Goal: Connect with others: Connect with others

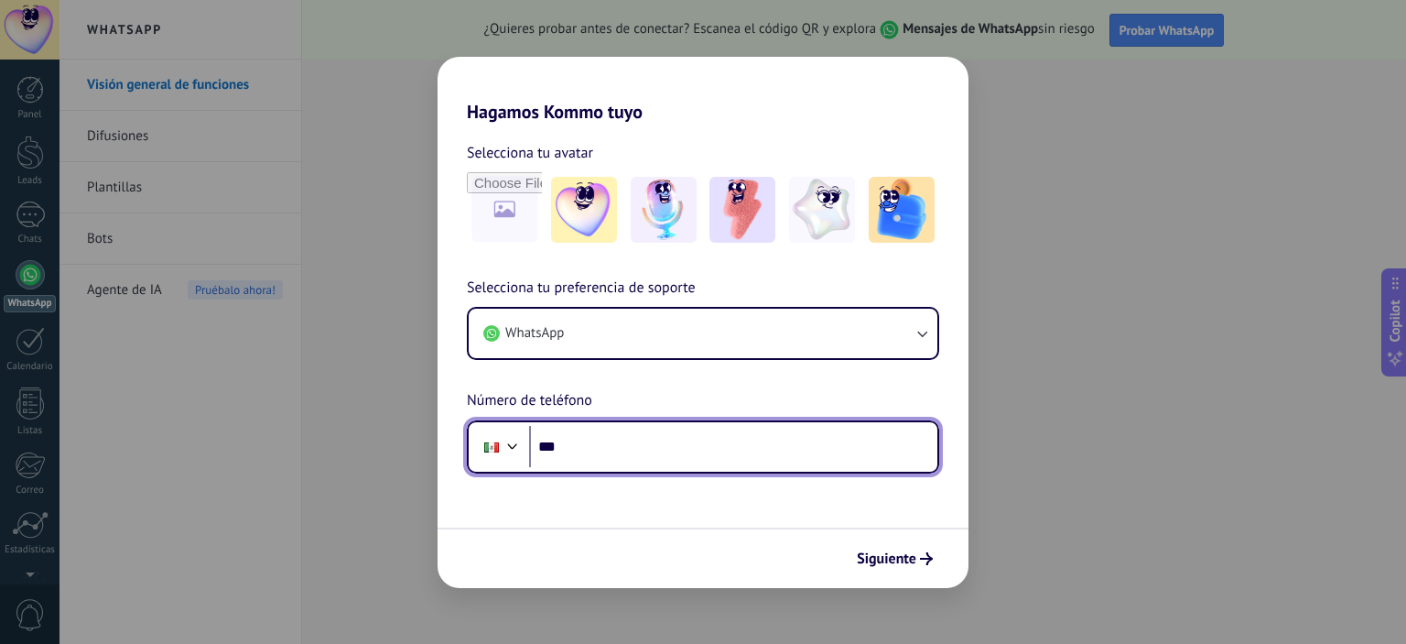
click at [718, 452] on input "***" at bounding box center [733, 447] width 408 height 42
type input "**********"
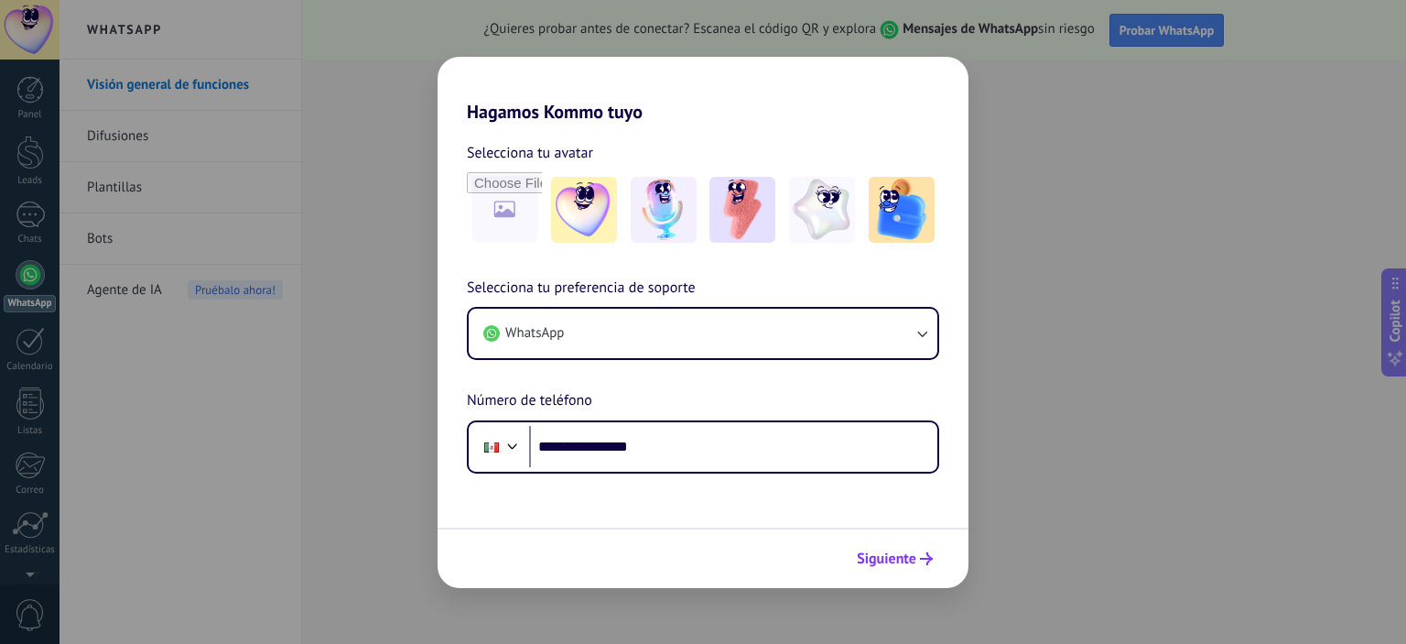
click at [931, 556] on icon "submit" at bounding box center [926, 558] width 13 height 13
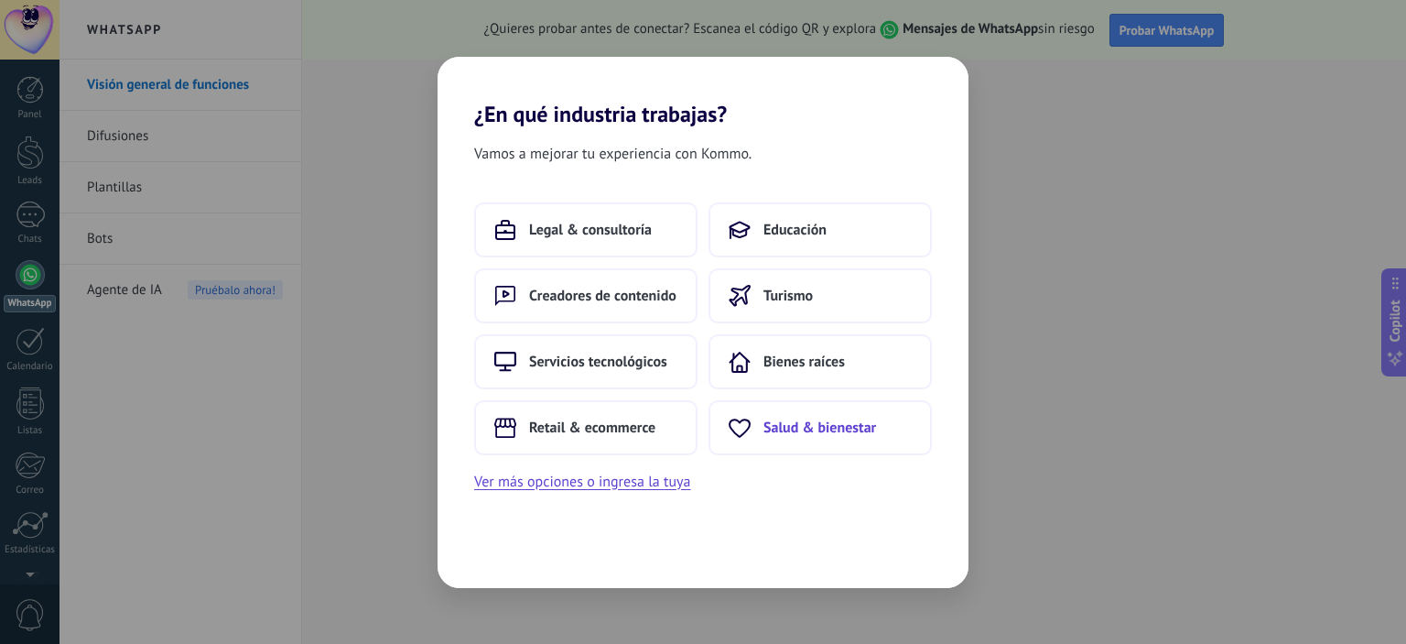
click at [837, 423] on span "Salud & bienestar" at bounding box center [819, 427] width 113 height 18
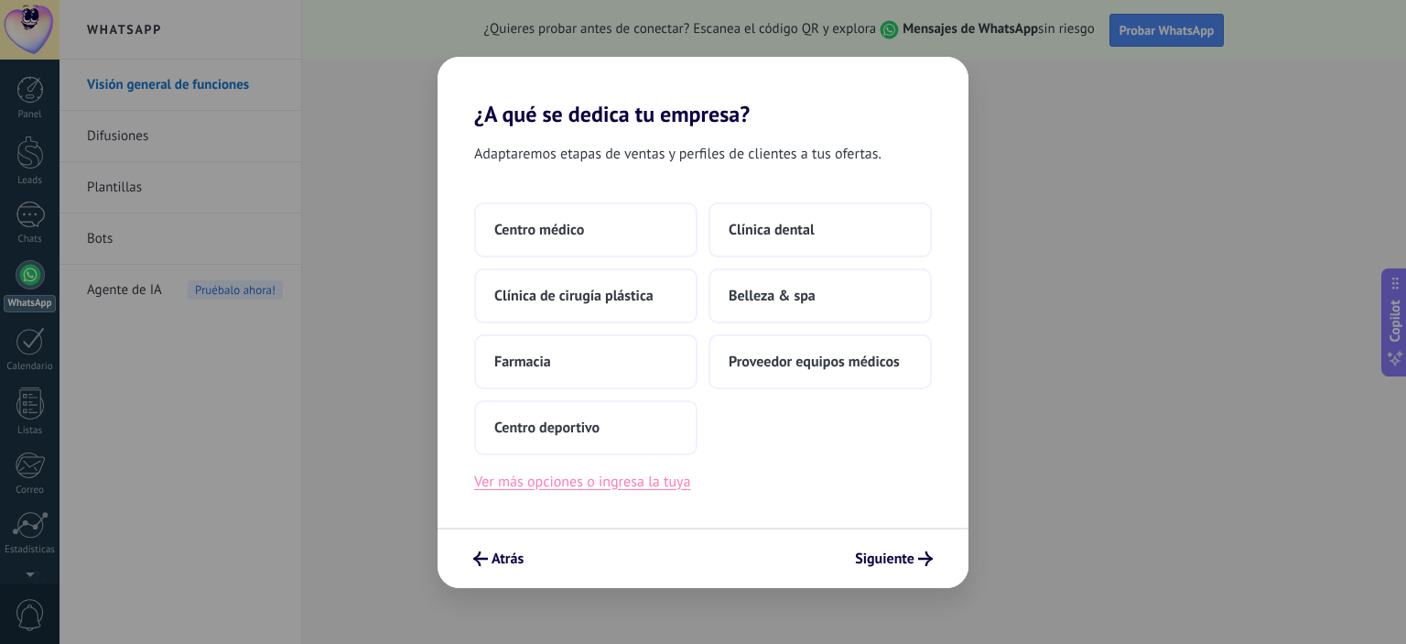
click at [669, 481] on button "Ver más opciones o ingresa la tuya" at bounding box center [582, 482] width 216 height 24
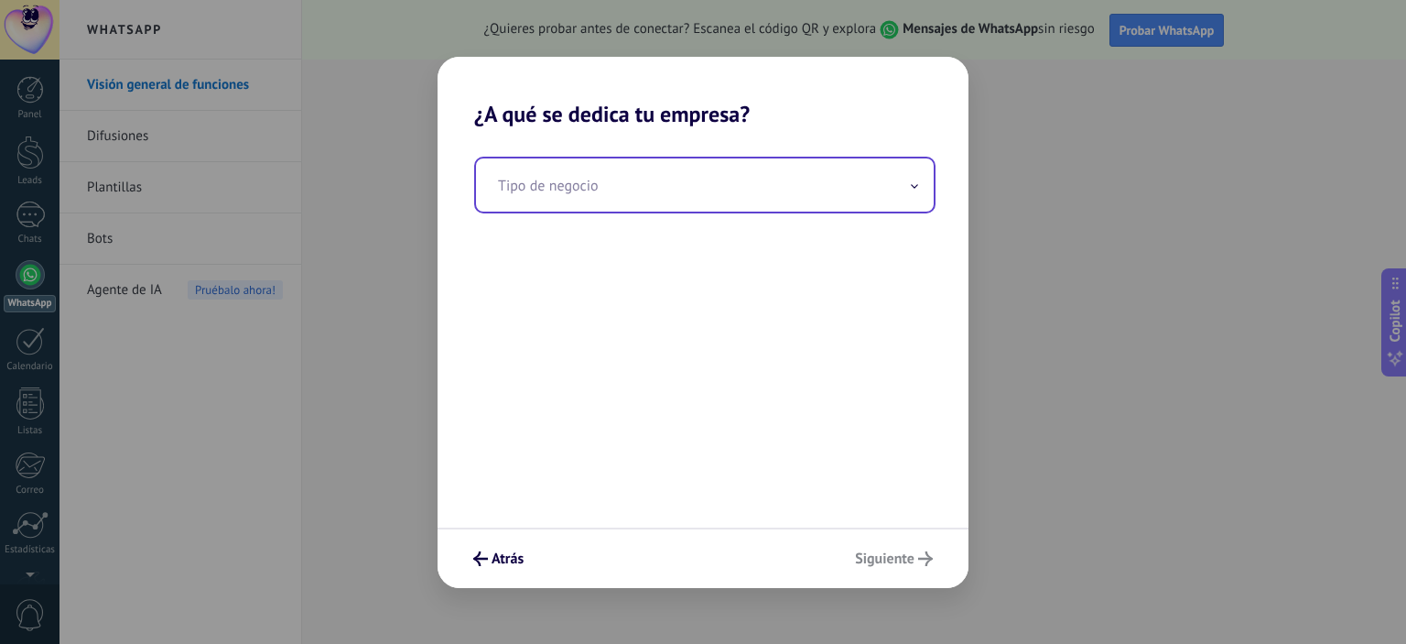
click at [673, 194] on input "text" at bounding box center [705, 184] width 458 height 53
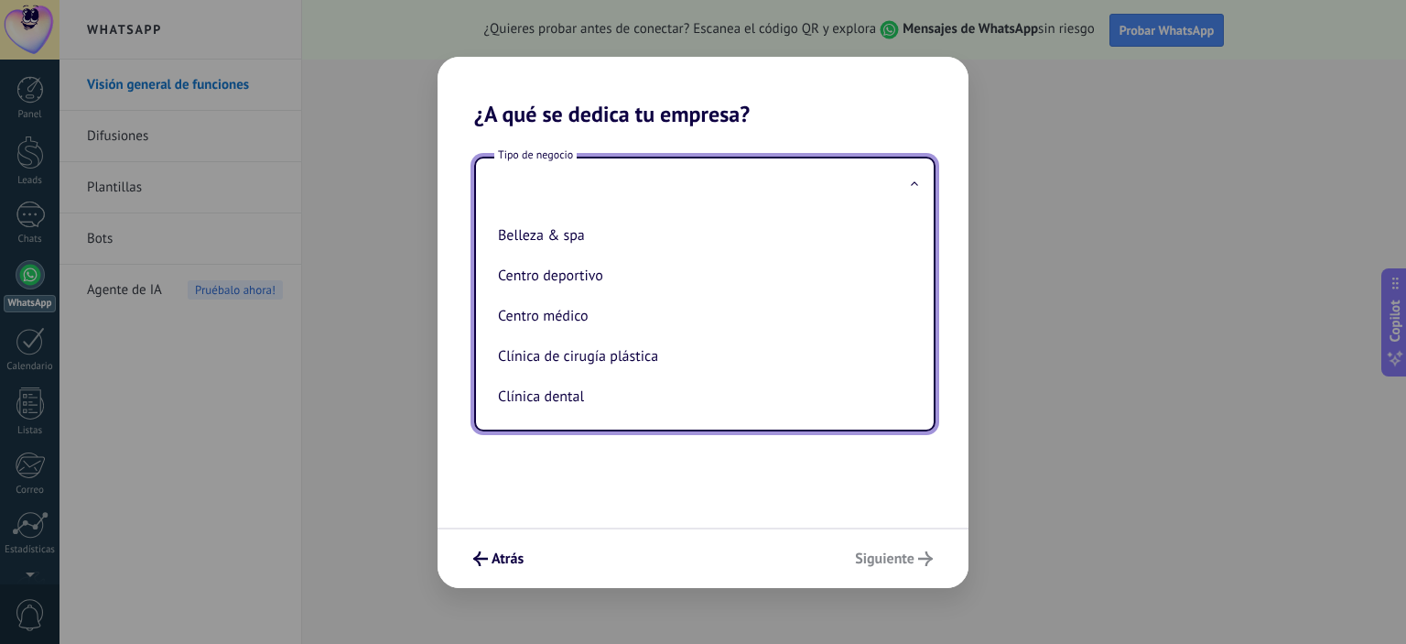
type input "*"
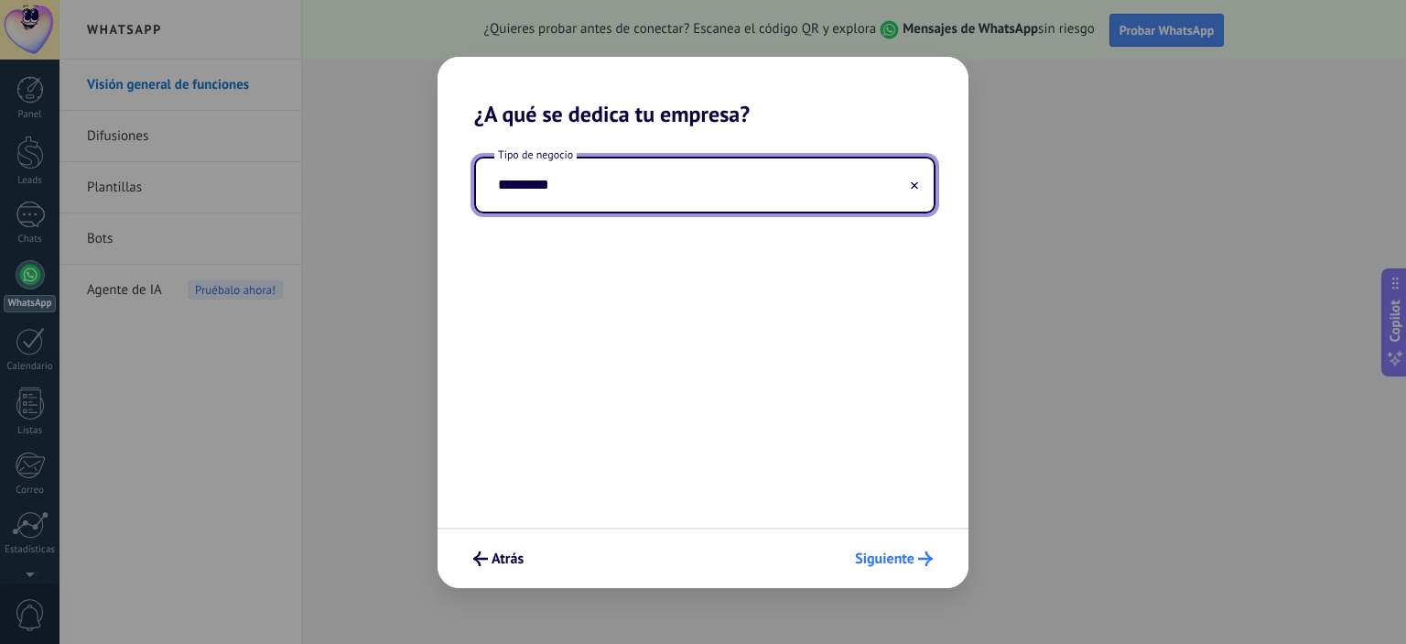
type input "*********"
click at [896, 559] on span "Siguiente" at bounding box center [884, 558] width 59 height 13
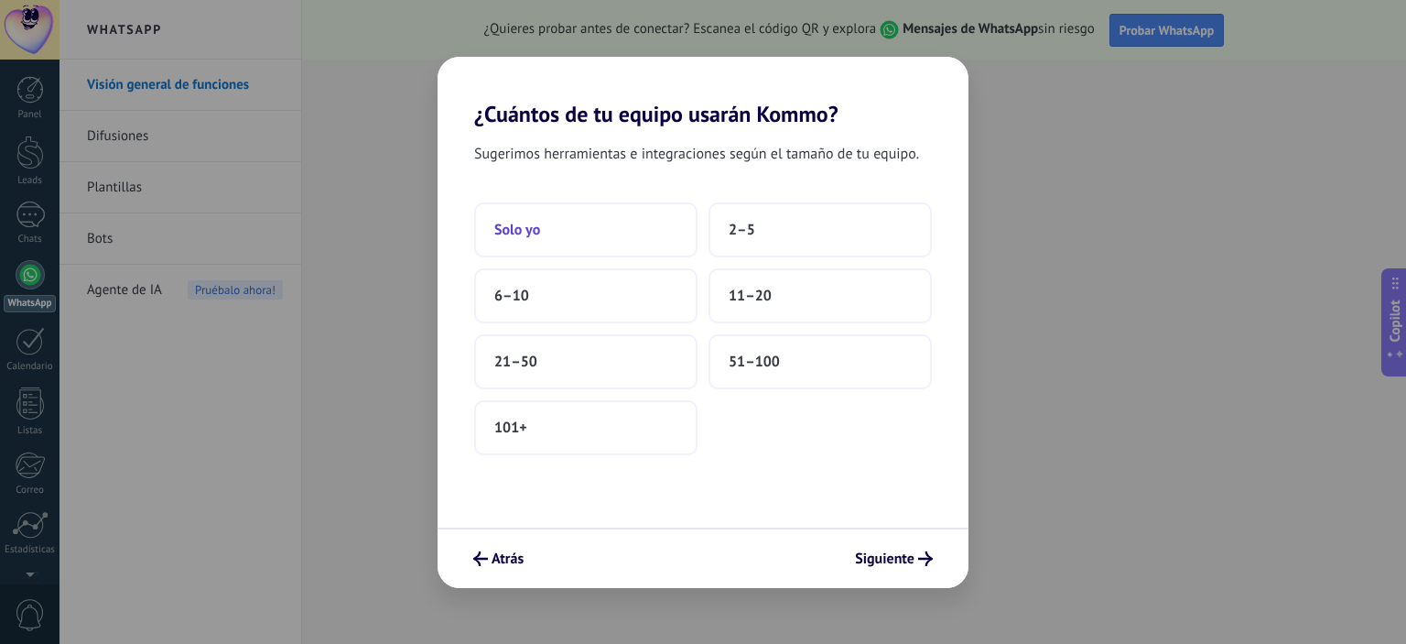
click at [535, 222] on span "Solo yo" at bounding box center [517, 230] width 46 height 18
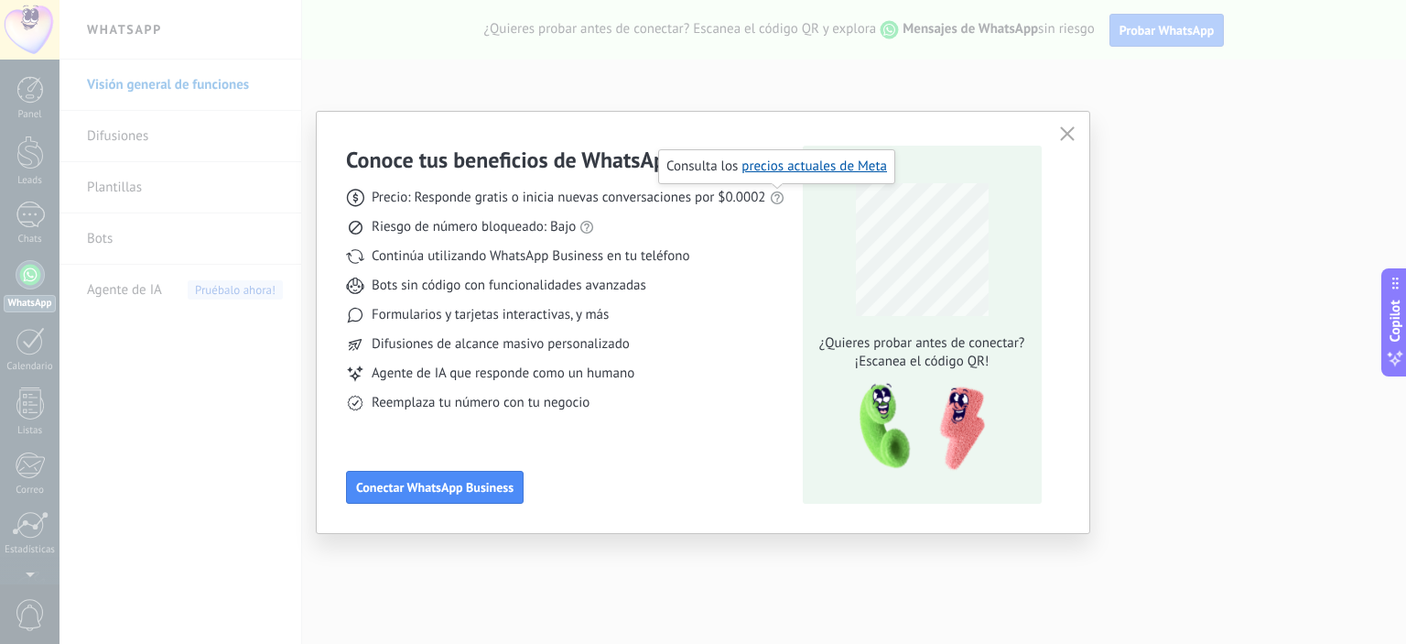
click at [776, 197] on icon at bounding box center [777, 197] width 15 height 15
click at [473, 491] on span "Conectar WhatsApp Business" at bounding box center [434, 487] width 157 height 13
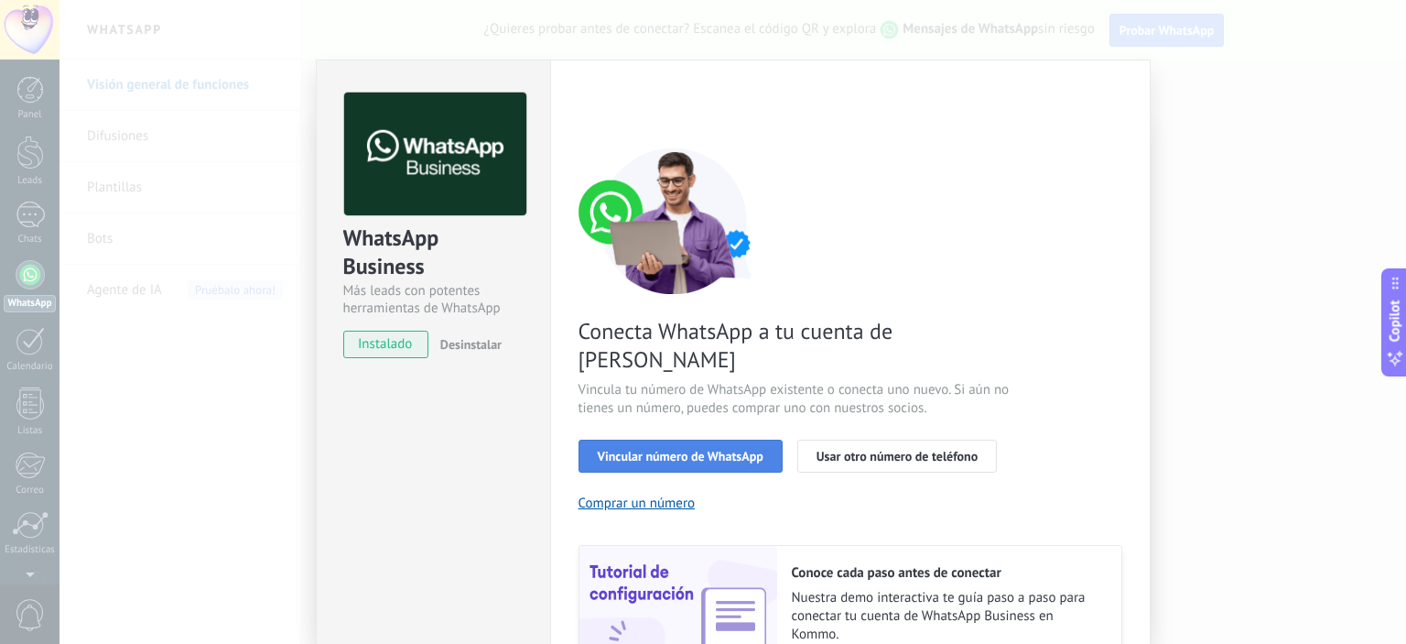
click at [694, 449] on span "Vincular número de WhatsApp" at bounding box center [681, 455] width 166 height 13
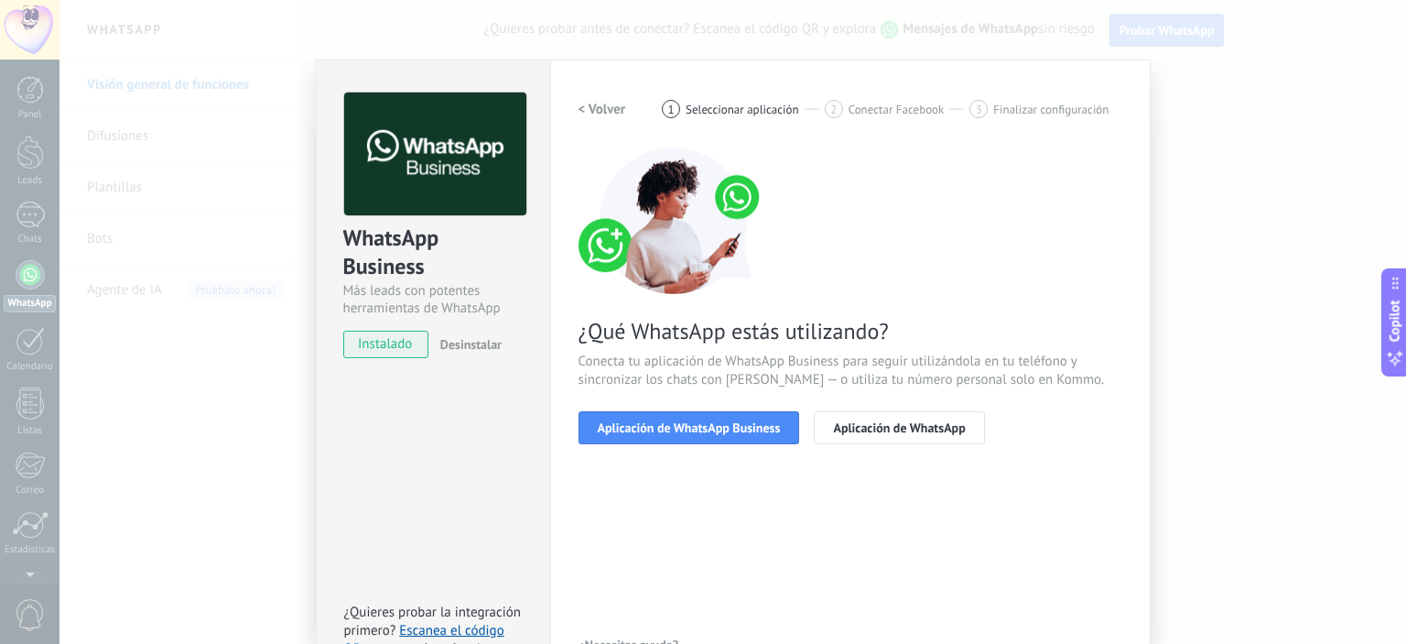
click at [694, 426] on span "Aplicación de WhatsApp Business" at bounding box center [689, 427] width 183 height 13
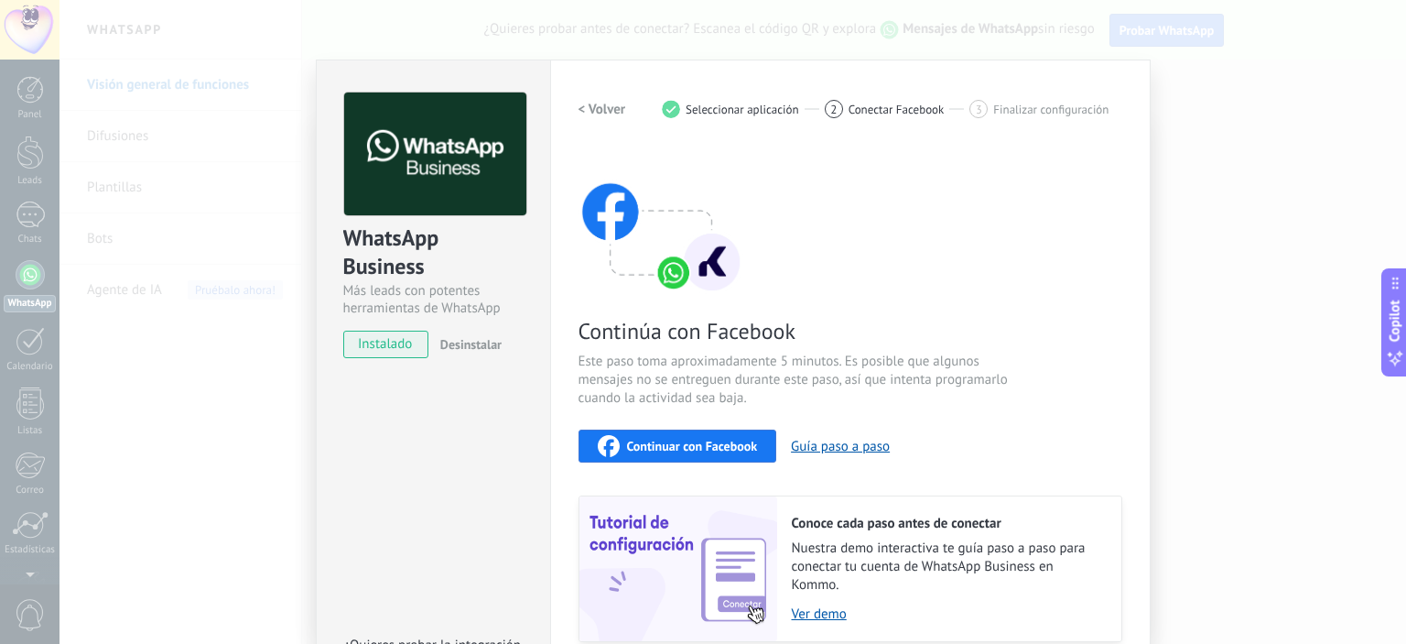
click at [718, 443] on span "Continuar con Facebook" at bounding box center [692, 445] width 131 height 13
click at [808, 443] on button "Guía paso a paso" at bounding box center [840, 446] width 99 height 17
